Goal: Information Seeking & Learning: Learn about a topic

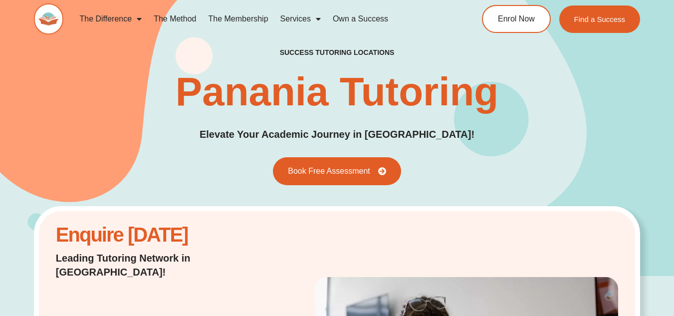
click at [573, 103] on div "success tutoring locations Panania Tutoring Elevate Your Academic Journey in Pa…" at bounding box center [337, 116] width 607 height 137
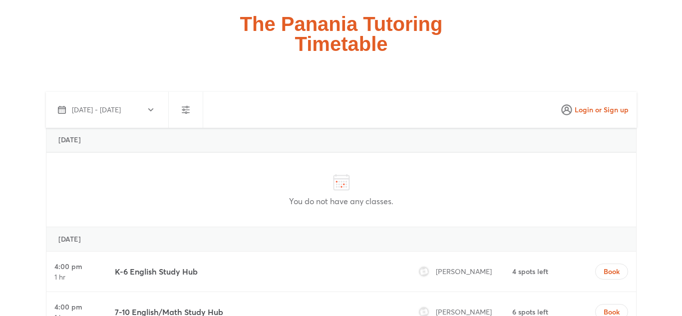
scroll to position [2596, 0]
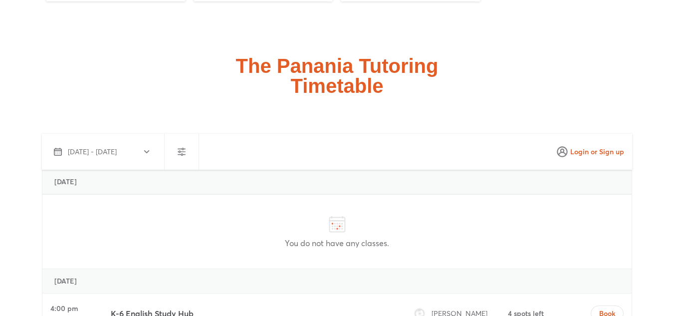
click at [186, 146] on icon "button" at bounding box center [182, 152] width 12 height 12
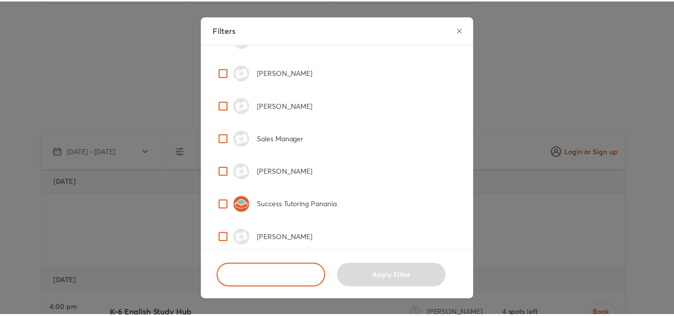
scroll to position [295, 0]
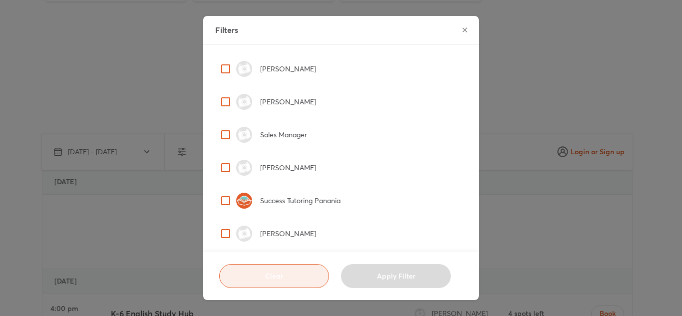
click at [273, 279] on span "Clear" at bounding box center [274, 276] width 85 height 10
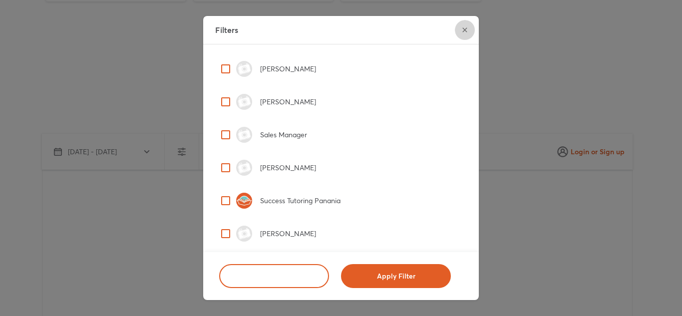
click at [461, 30] on icon "close" at bounding box center [465, 30] width 8 height 8
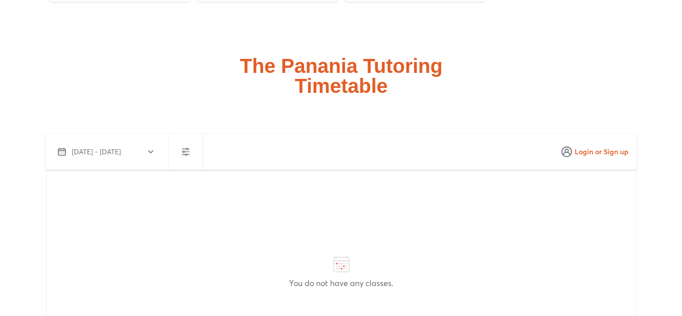
scroll to position [2320, 0]
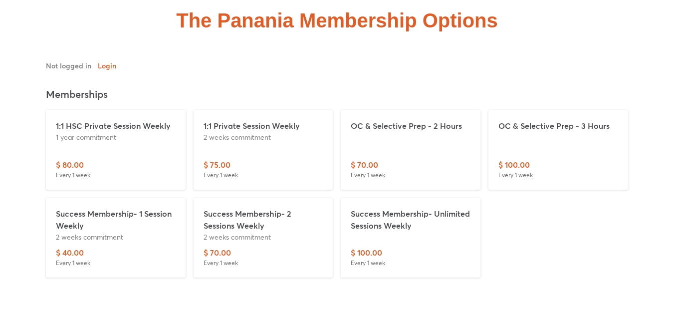
click at [123, 208] on p "Success Membership- 1 Session Weekly" at bounding box center [116, 220] width 120 height 24
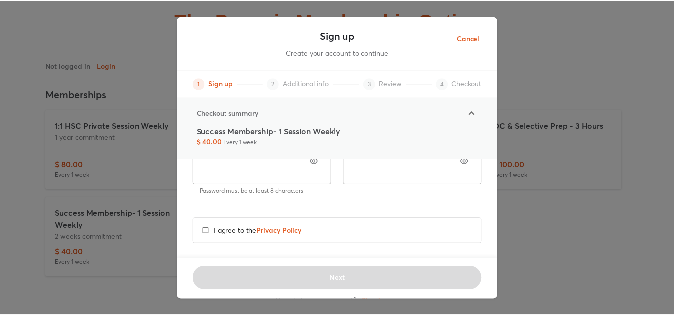
scroll to position [202, 0]
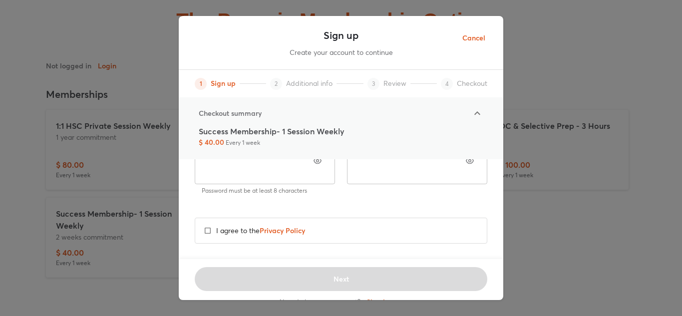
click at [477, 36] on span "Cancel" at bounding box center [473, 38] width 23 height 12
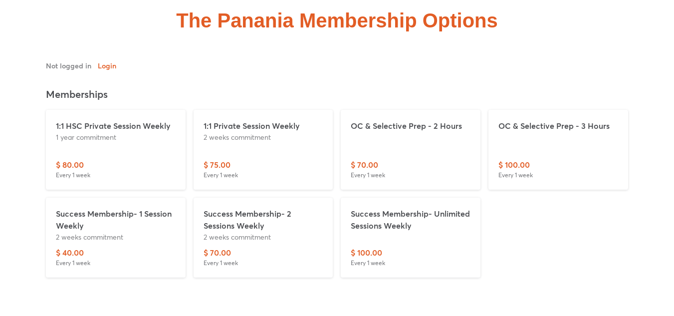
click at [242, 232] on p "2 weeks commitment" at bounding box center [264, 237] width 120 height 10
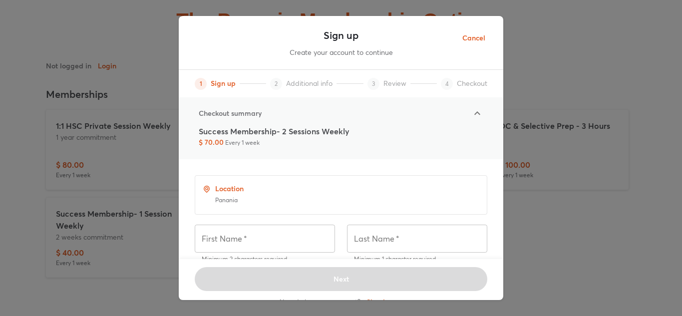
click at [478, 40] on span "Cancel" at bounding box center [473, 38] width 23 height 12
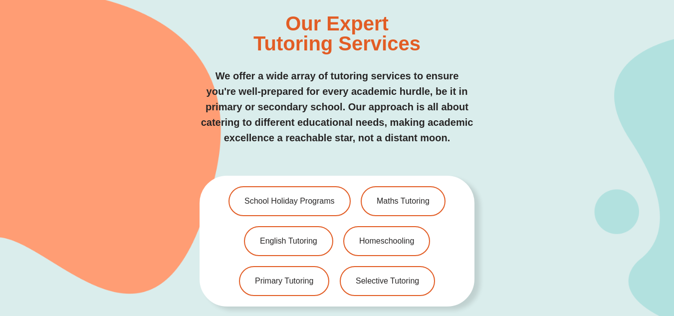
scroll to position [1971, 0]
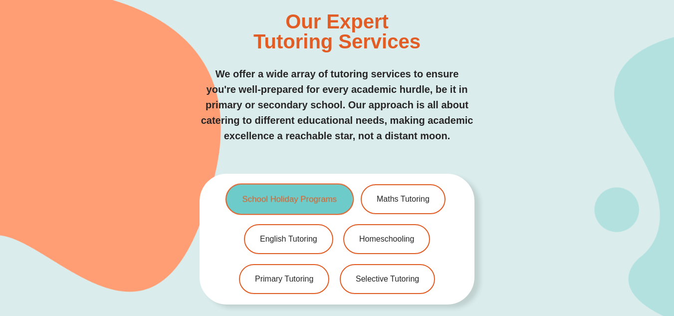
click at [298, 195] on span "School Holiday Programs" at bounding box center [290, 199] width 95 height 8
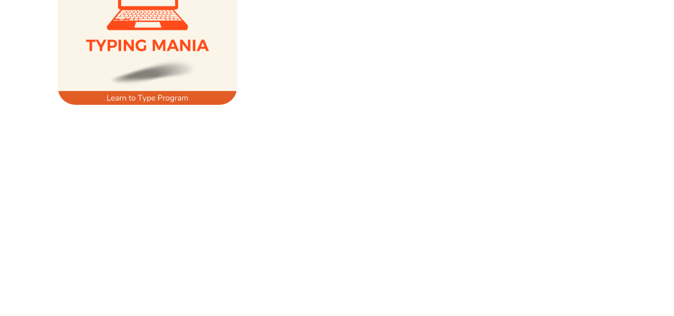
scroll to position [659, 0]
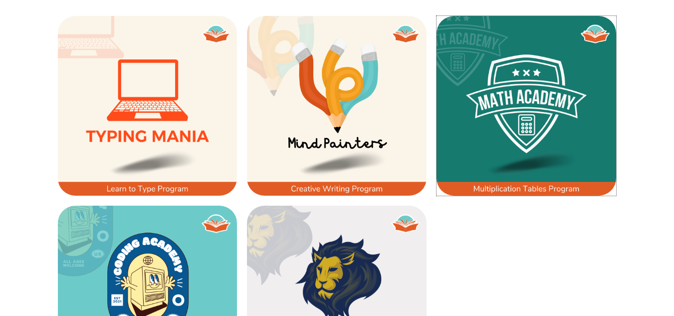
click at [458, 154] on img at bounding box center [527, 106] width 180 height 180
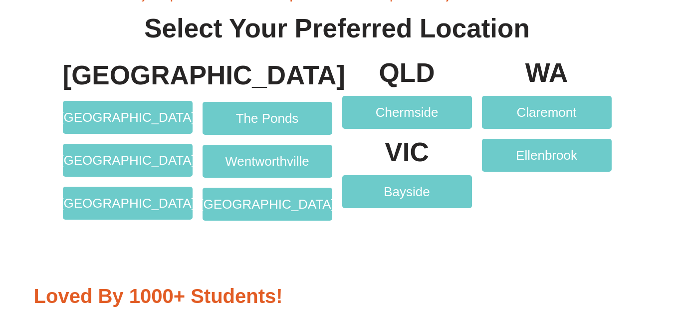
scroll to position [1957, 0]
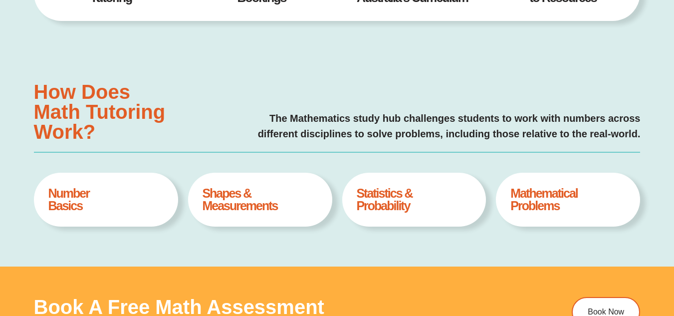
type input "*"
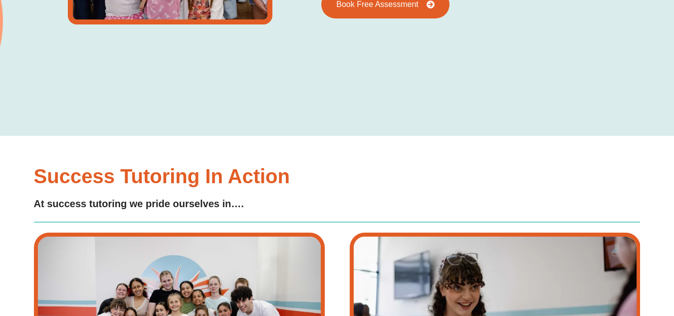
scroll to position [1538, 0]
